Goal: Understand process/instructions: Learn how to perform a task or action

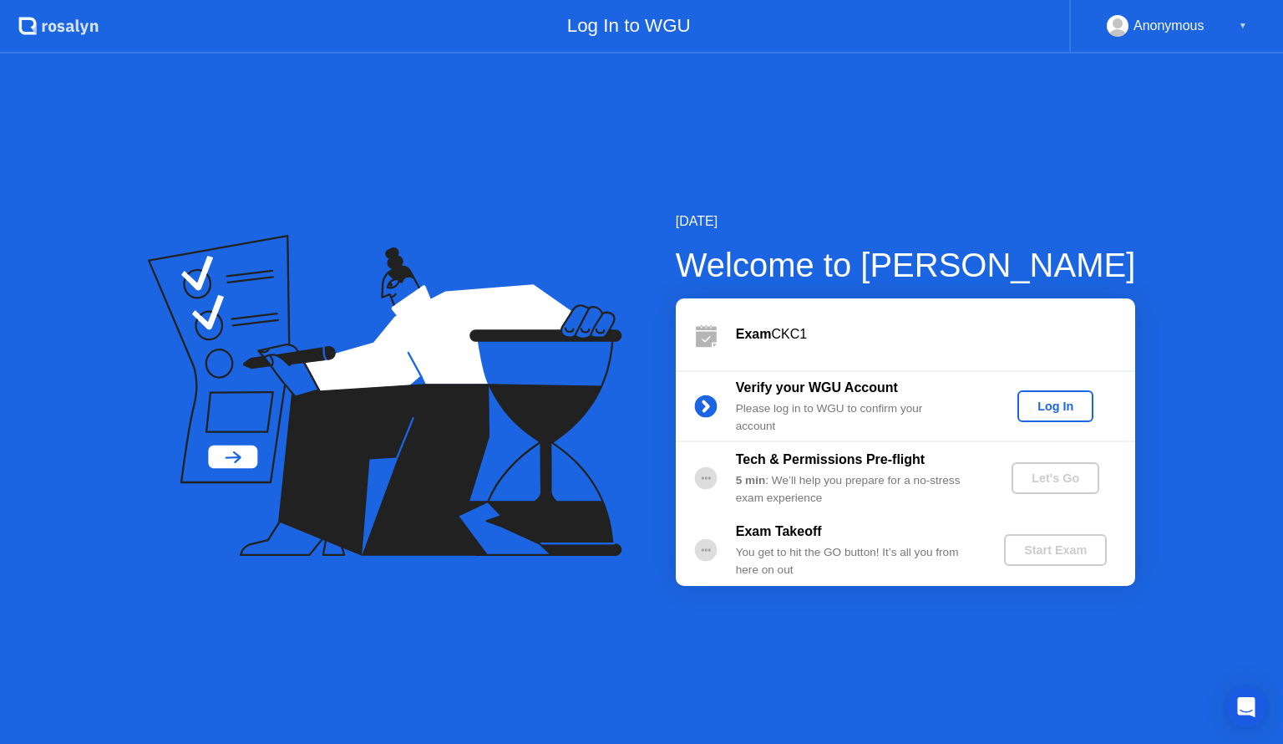
click at [1035, 409] on div "Log In" at bounding box center [1055, 405] width 63 height 13
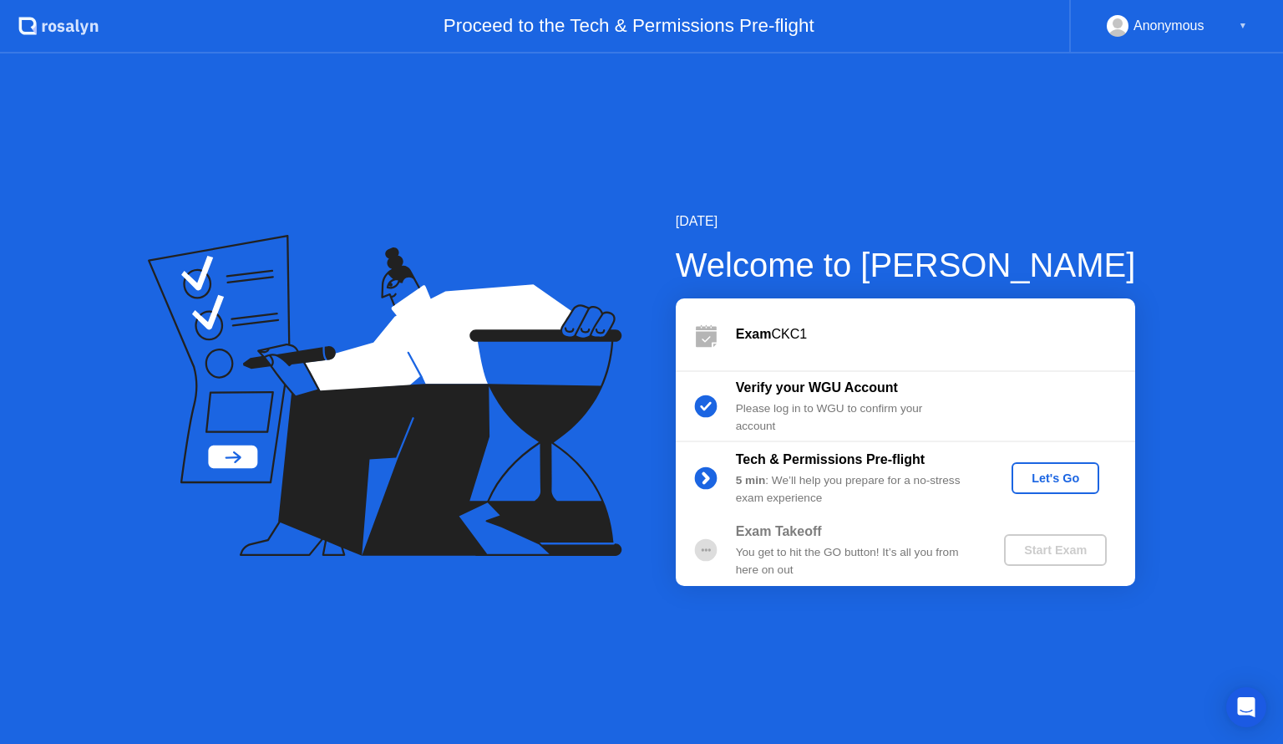
click at [1044, 485] on div "Let's Go" at bounding box center [1055, 477] width 74 height 13
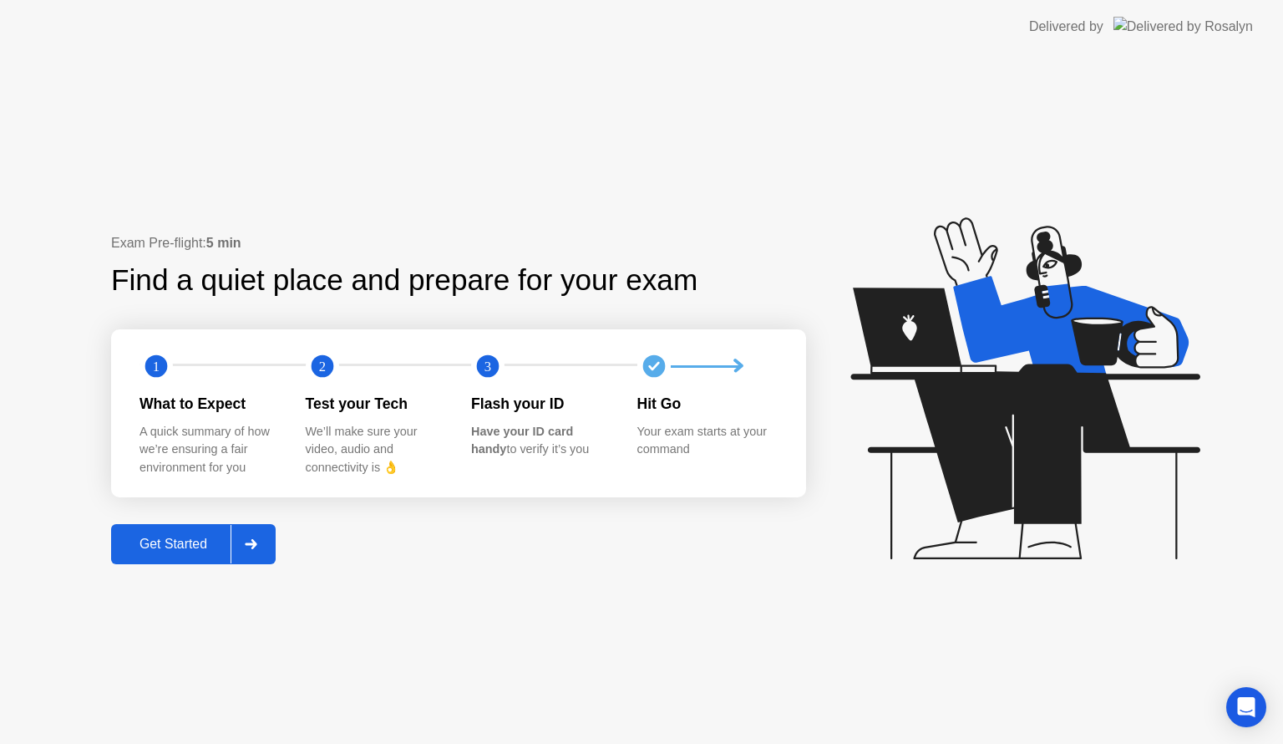
click at [159, 541] on div "Get Started" at bounding box center [173, 543] width 114 height 15
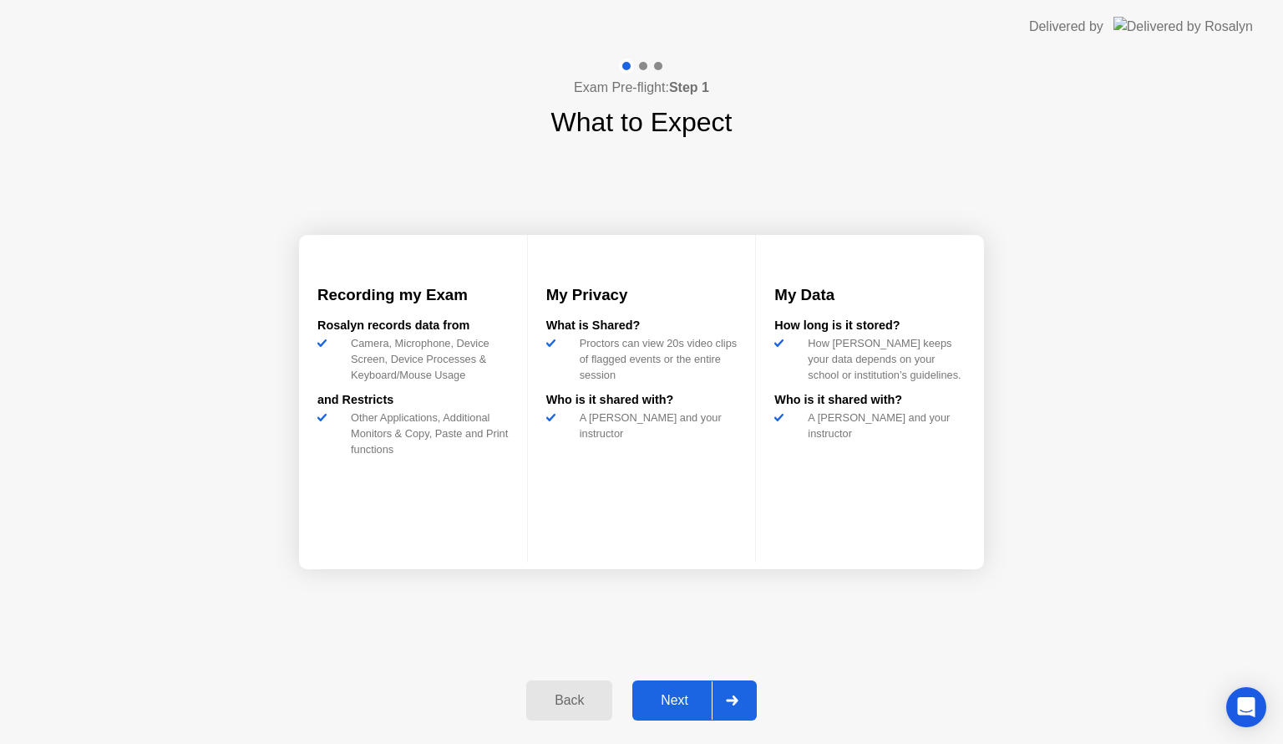
click at [560, 708] on div "Back" at bounding box center [569, 700] width 76 height 15
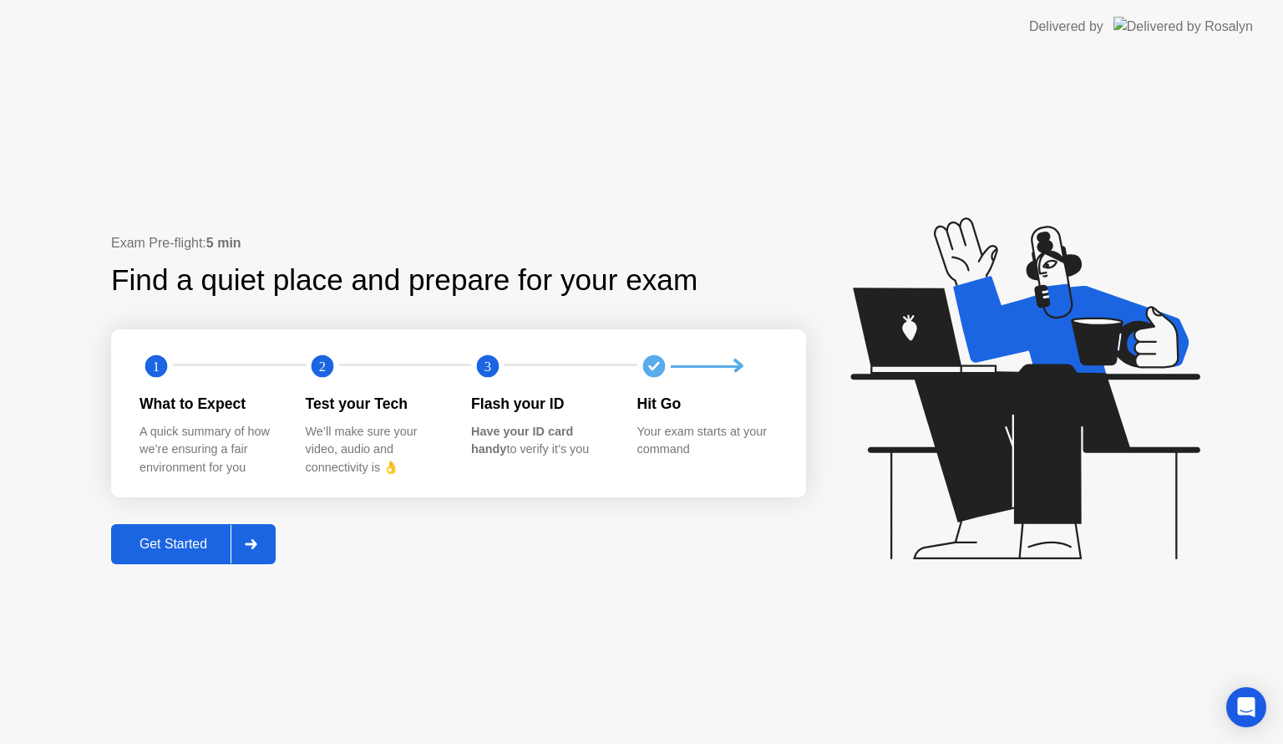
click at [166, 542] on div "Get Started" at bounding box center [173, 543] width 114 height 15
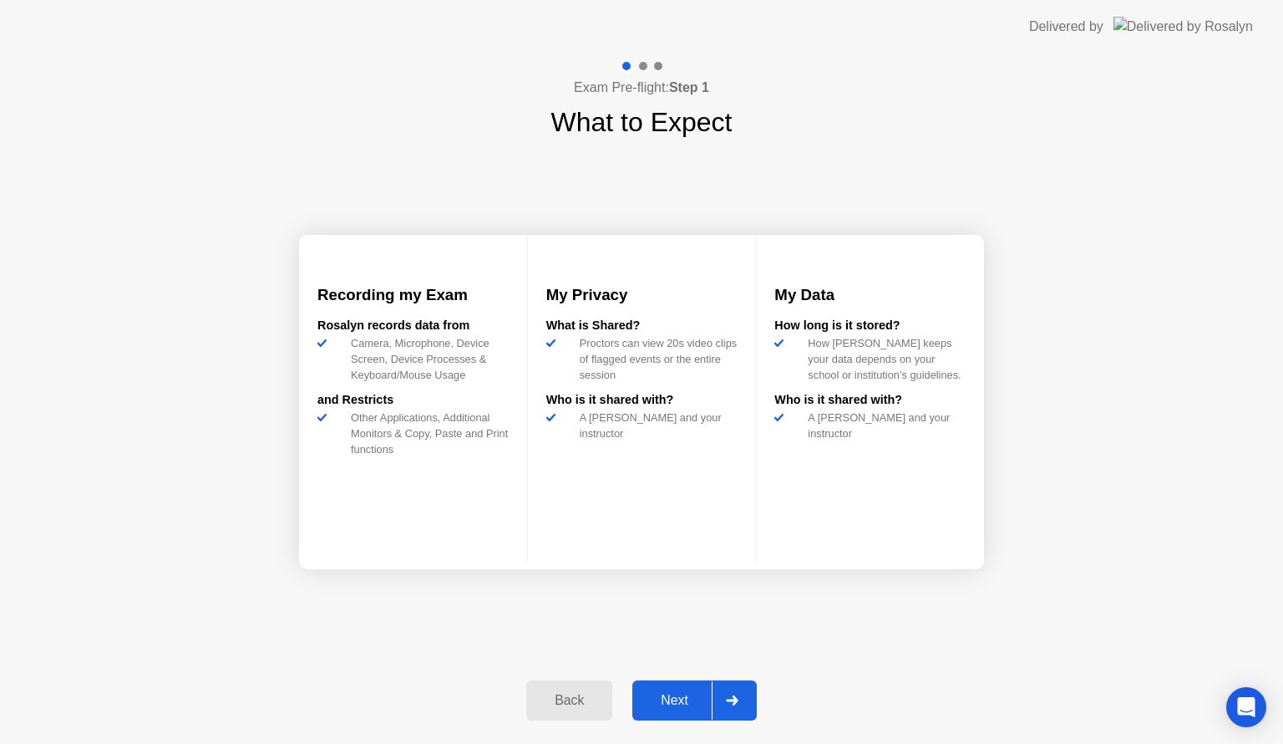
click at [678, 695] on div "Next" at bounding box center [674, 700] width 74 height 15
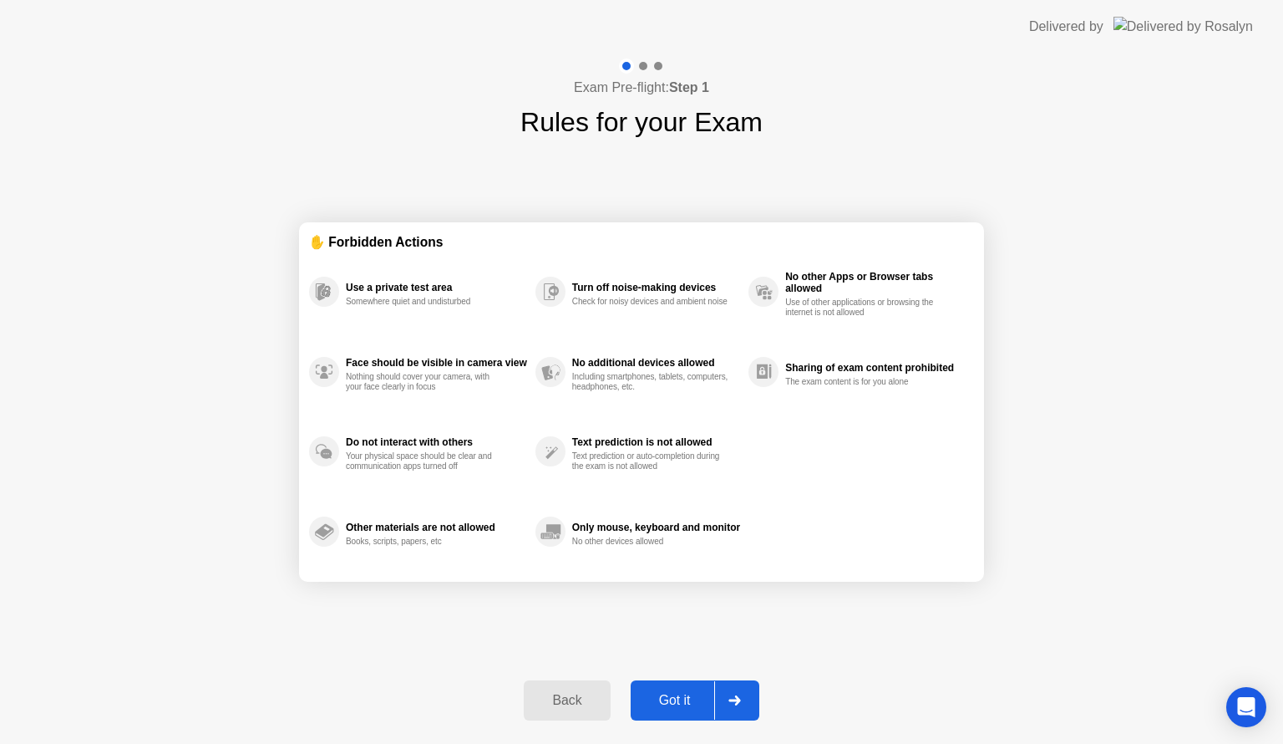
click at [679, 694] on div "Got it" at bounding box center [675, 700] width 79 height 15
select select "**********"
select select "*******"
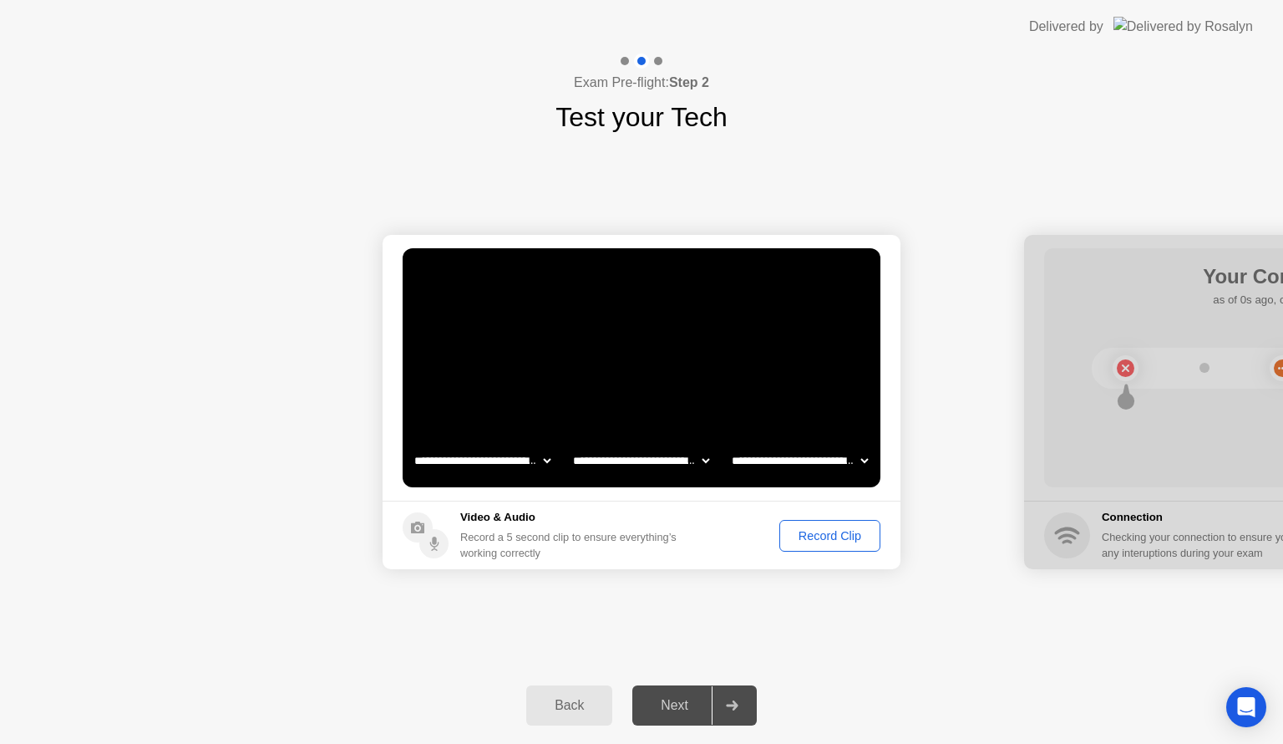
click at [861, 461] on select "**********" at bounding box center [800, 460] width 143 height 33
click at [843, 536] on div "Record Clip" at bounding box center [829, 535] width 89 height 13
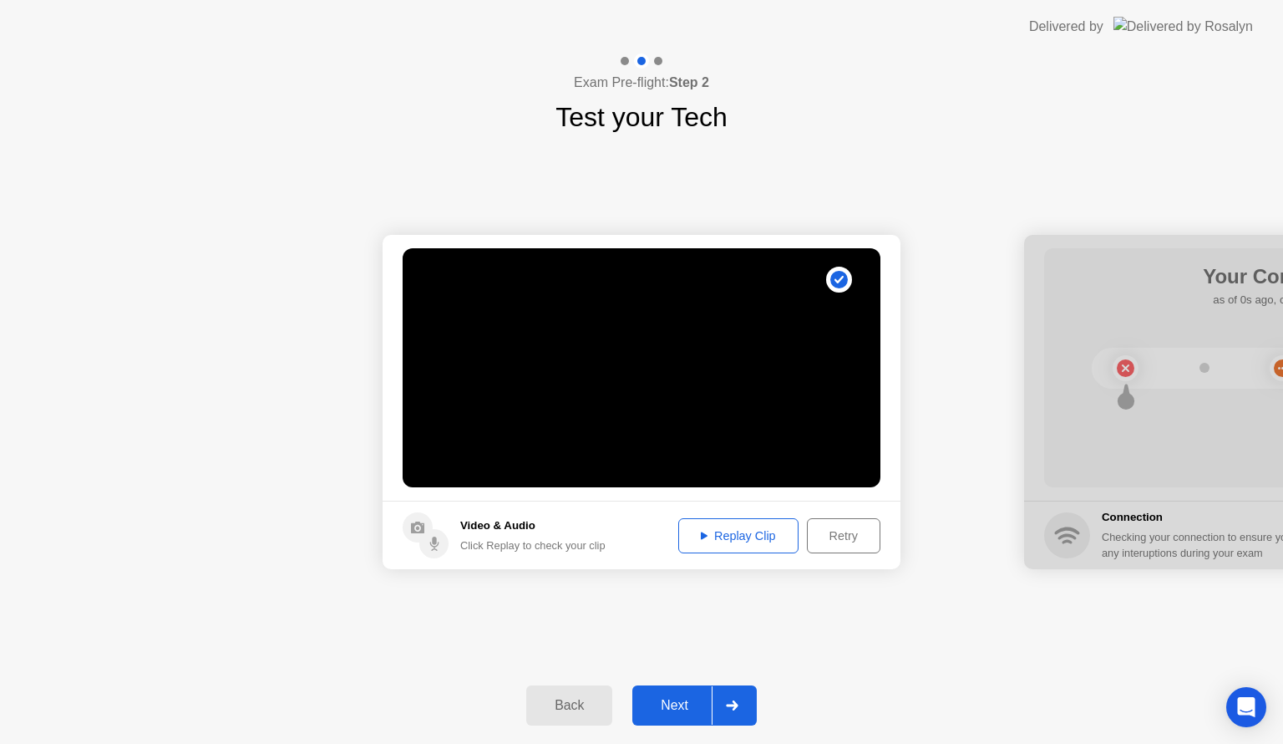
click at [767, 531] on div "Replay Clip" at bounding box center [738, 535] width 109 height 13
click at [681, 702] on div "Next" at bounding box center [674, 705] width 74 height 15
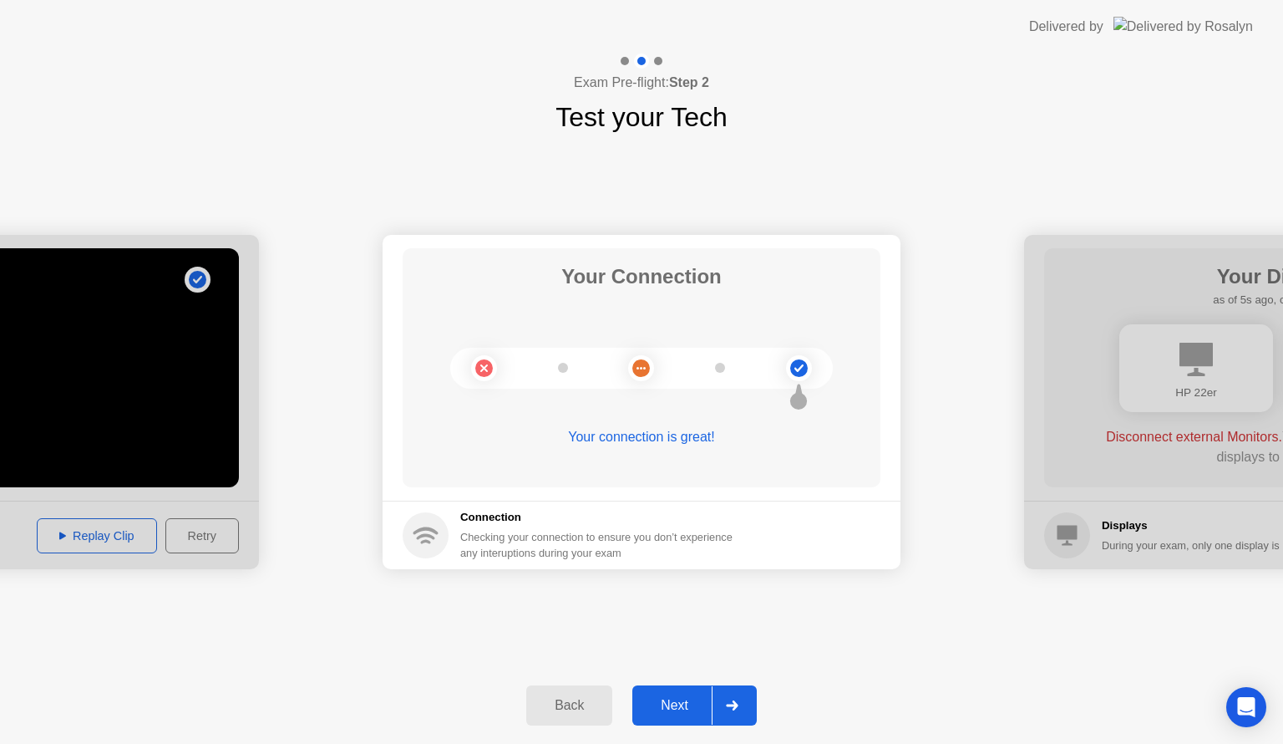
click at [668, 701] on div "Next" at bounding box center [674, 705] width 74 height 15
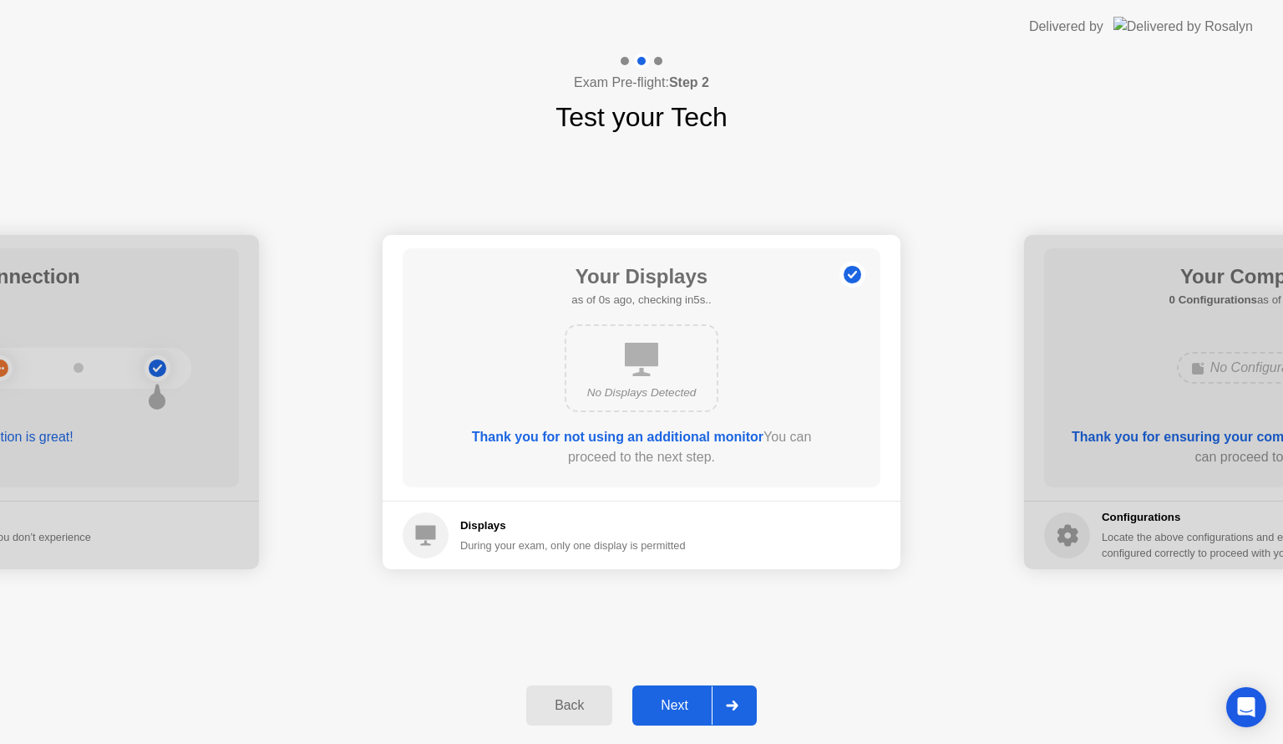
click at [685, 704] on div "Next" at bounding box center [674, 705] width 74 height 15
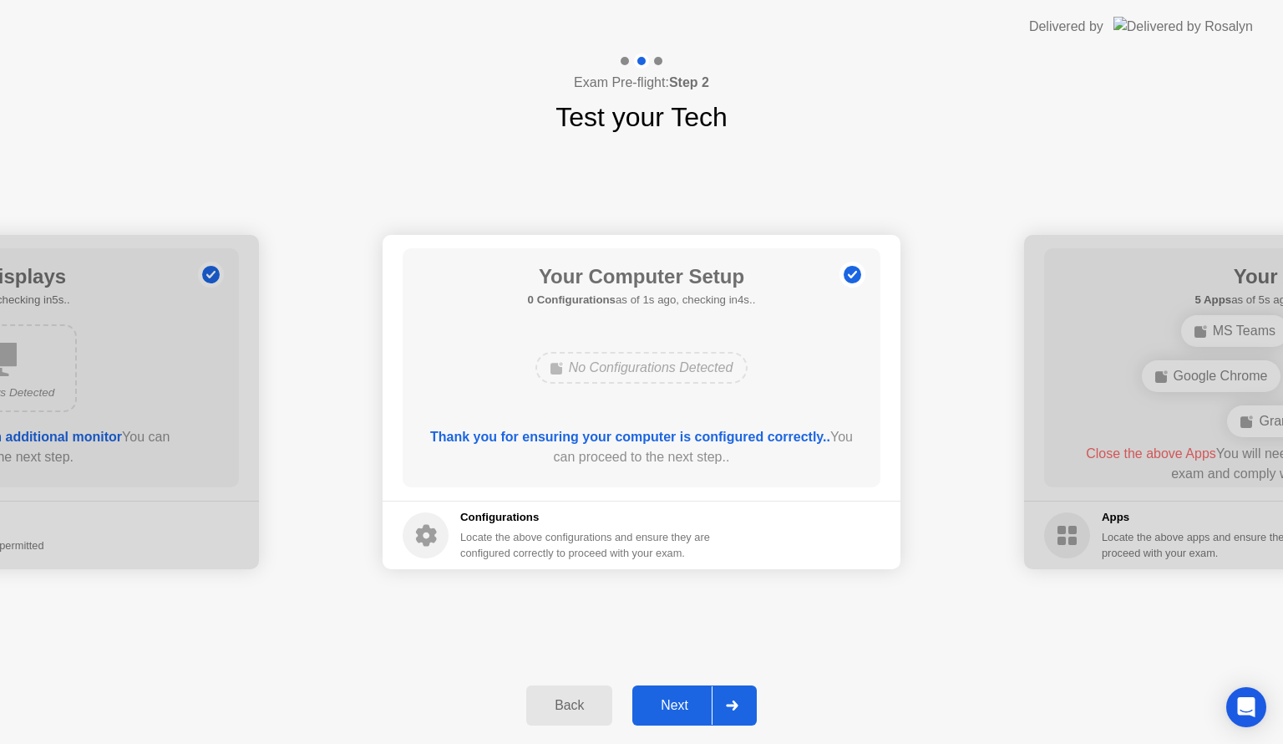
click at [673, 705] on div "Next" at bounding box center [674, 705] width 74 height 15
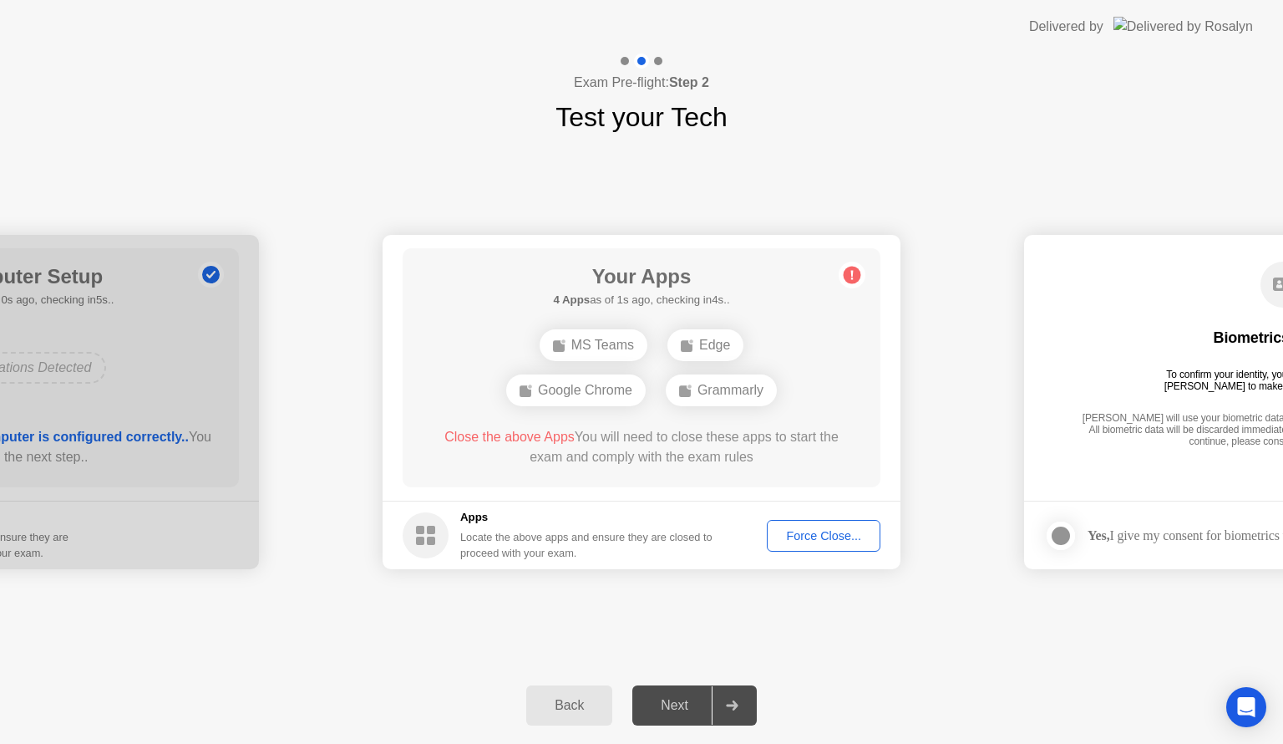
click at [826, 537] on div "Force Close..." at bounding box center [824, 535] width 102 height 13
